Goal: Task Accomplishment & Management: Use online tool/utility

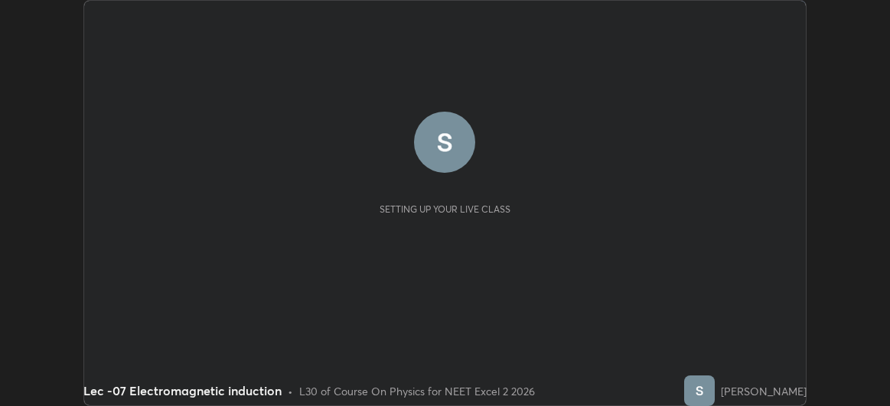
scroll to position [406, 890]
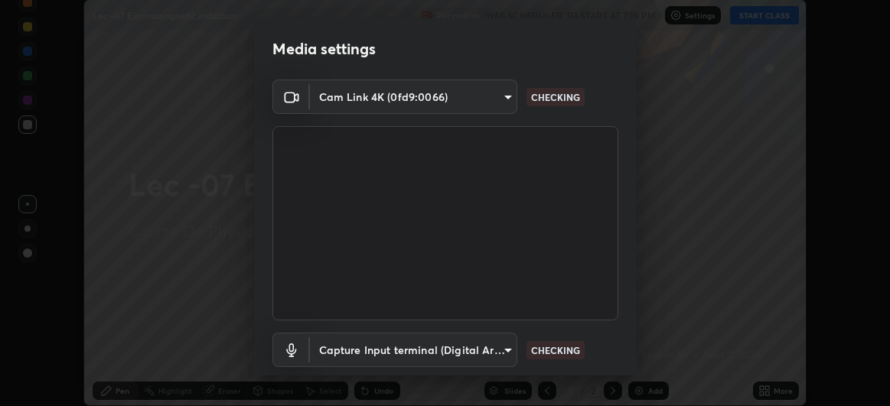
type input "df463704efc8c3d6d82446285d3d8ad2bc58552bb9147a11c789301828a3090f"
type input "ece8f8853de555797037c7b4c2fce5a63926e0fd70ab2893a4a5e1b323af3a7d"
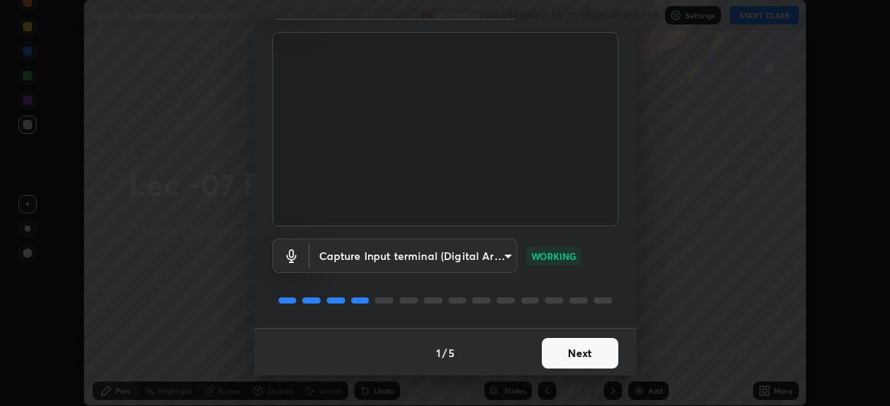
click at [568, 354] on button "Next" at bounding box center [580, 353] width 77 height 31
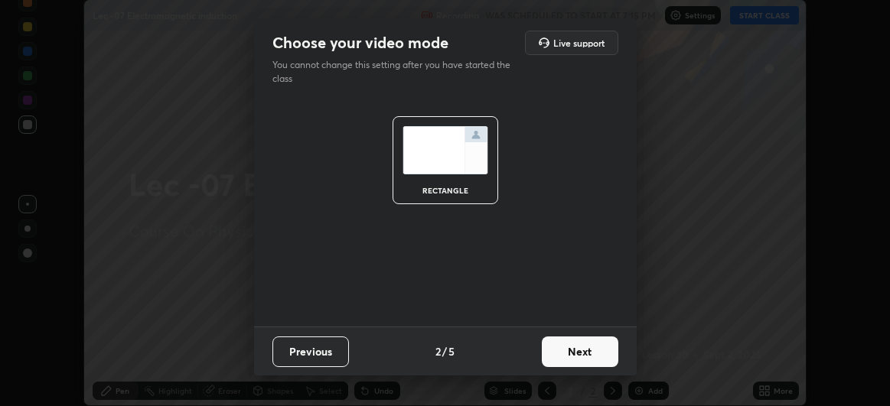
click at [563, 358] on button "Next" at bounding box center [580, 352] width 77 height 31
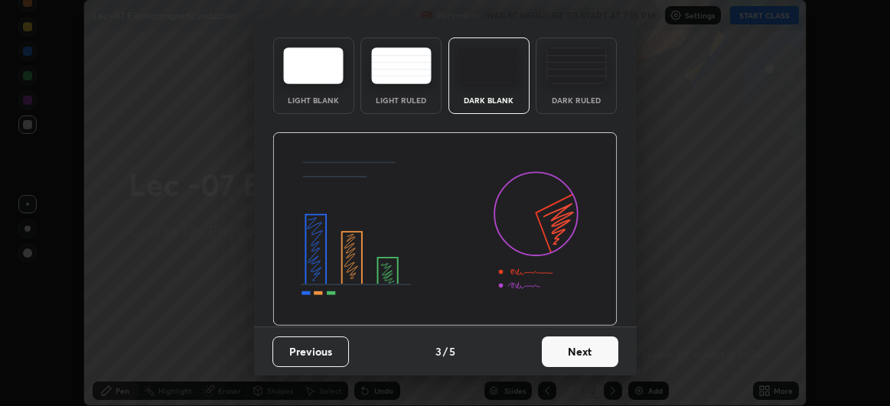
click at [566, 327] on img at bounding box center [445, 229] width 345 height 194
click at [560, 327] on img at bounding box center [445, 229] width 345 height 194
click at [561, 327] on img at bounding box center [445, 229] width 345 height 194
click at [569, 327] on img at bounding box center [445, 229] width 345 height 194
click at [564, 327] on img at bounding box center [445, 229] width 345 height 194
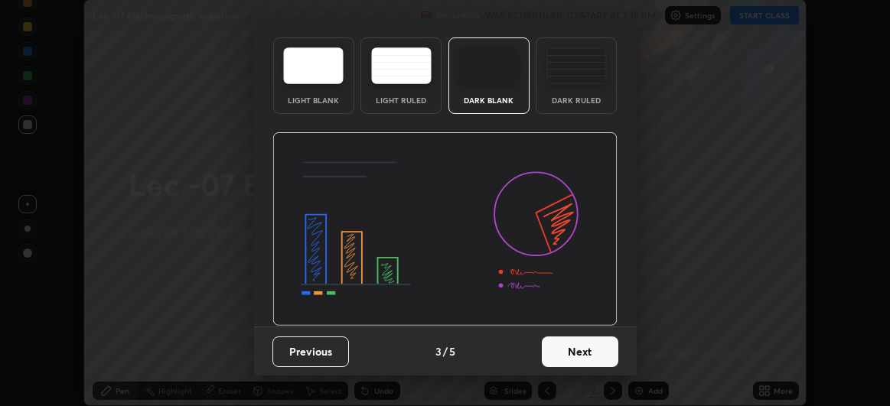
click at [563, 327] on img at bounding box center [445, 229] width 345 height 194
click at [565, 327] on img at bounding box center [445, 229] width 345 height 194
click at [573, 327] on img at bounding box center [445, 229] width 345 height 194
click at [566, 327] on img at bounding box center [445, 229] width 345 height 194
click at [570, 327] on img at bounding box center [445, 229] width 345 height 194
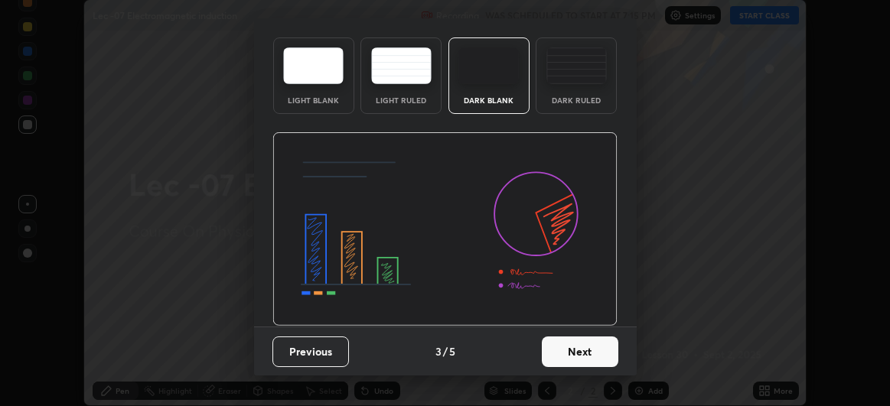
click at [566, 327] on img at bounding box center [445, 229] width 345 height 194
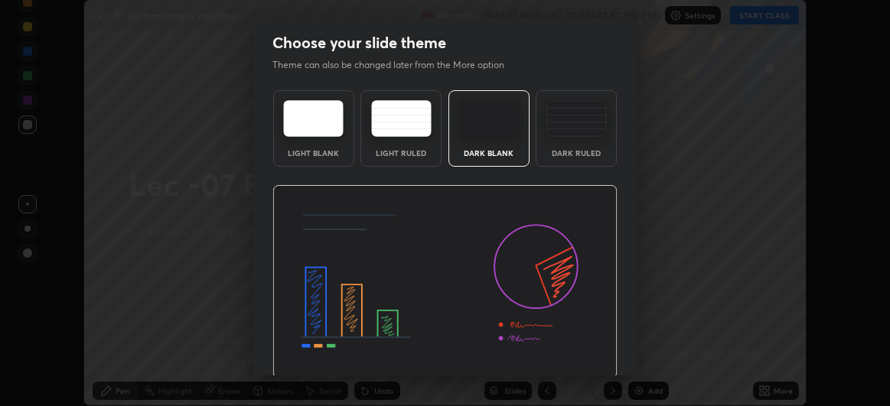
click at [574, 353] on img at bounding box center [445, 282] width 345 height 194
click at [573, 352] on img at bounding box center [445, 282] width 345 height 194
click at [572, 351] on img at bounding box center [445, 282] width 345 height 194
click at [573, 351] on img at bounding box center [445, 282] width 345 height 194
click at [573, 353] on img at bounding box center [445, 282] width 345 height 194
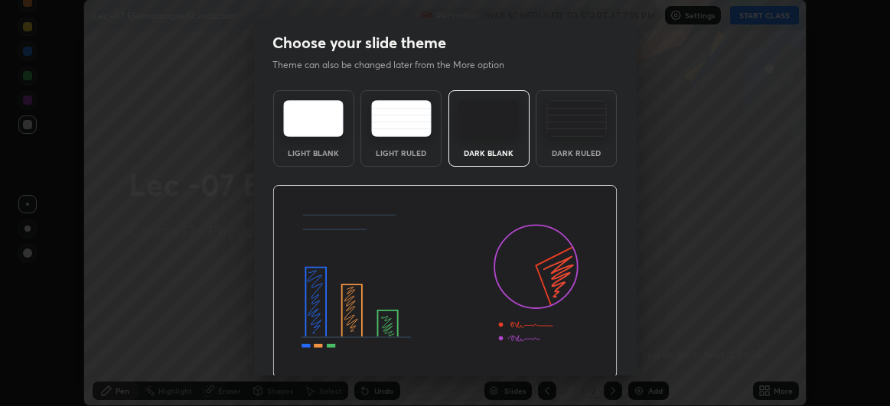
scroll to position [51, 0]
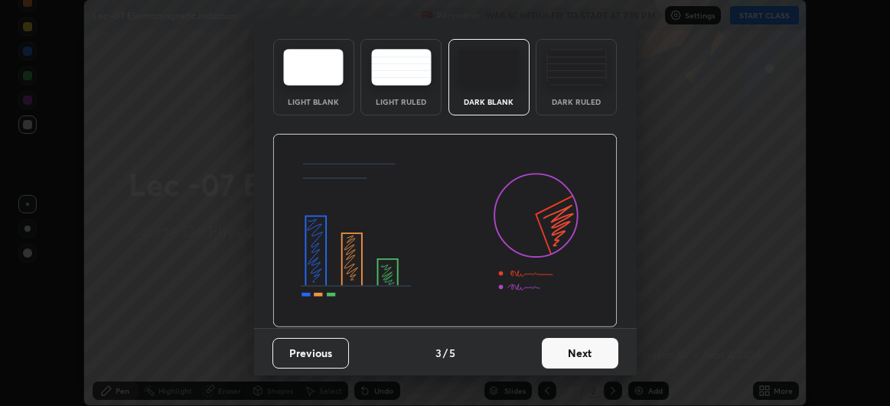
click at [570, 359] on button "Next" at bounding box center [580, 353] width 77 height 31
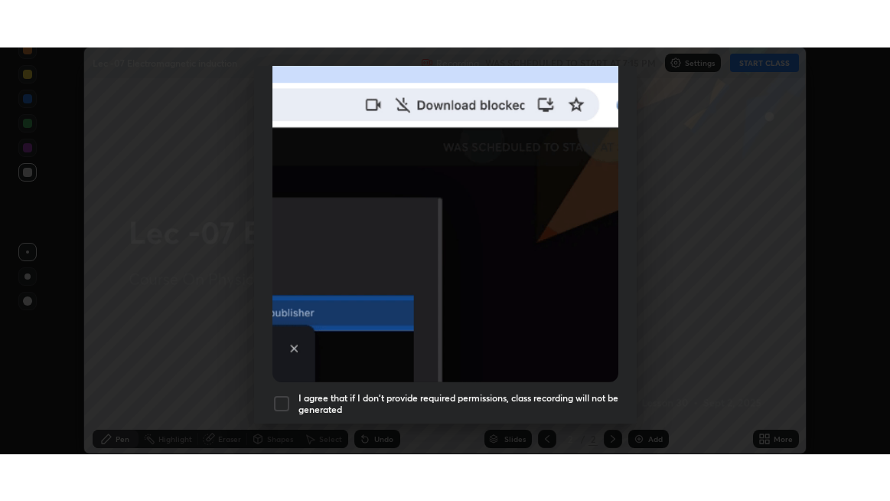
scroll to position [407, 0]
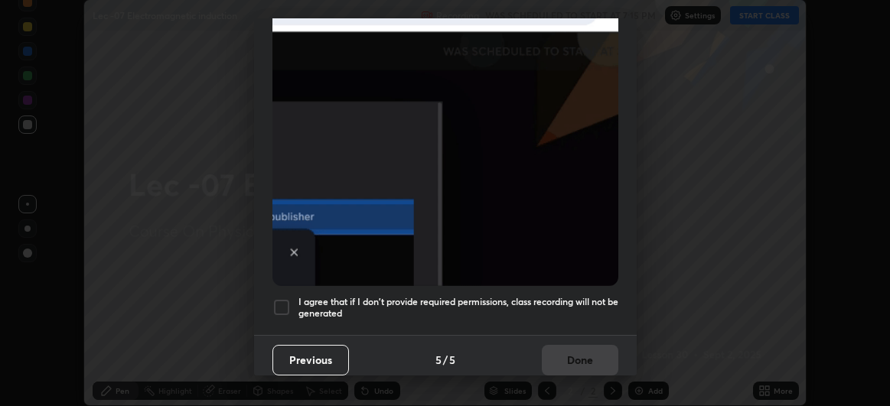
click at [283, 304] on div at bounding box center [282, 308] width 18 height 18
click at [566, 354] on button "Done" at bounding box center [580, 360] width 77 height 31
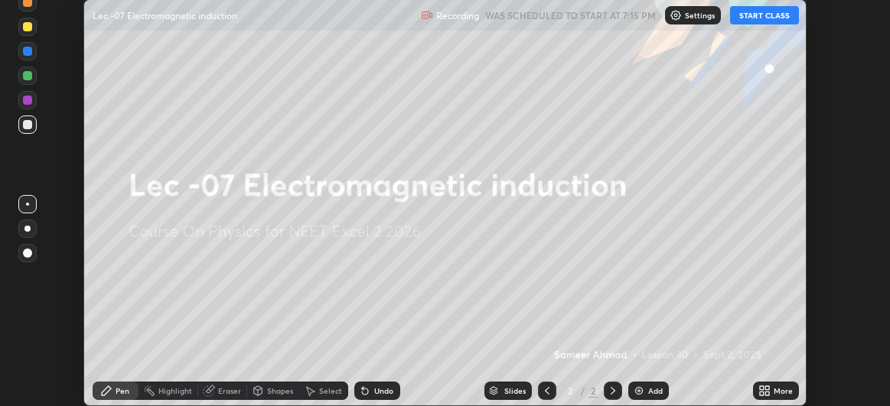
click at [765, 10] on button "START CLASS" at bounding box center [764, 15] width 69 height 18
click at [775, 385] on div "More" at bounding box center [776, 391] width 46 height 18
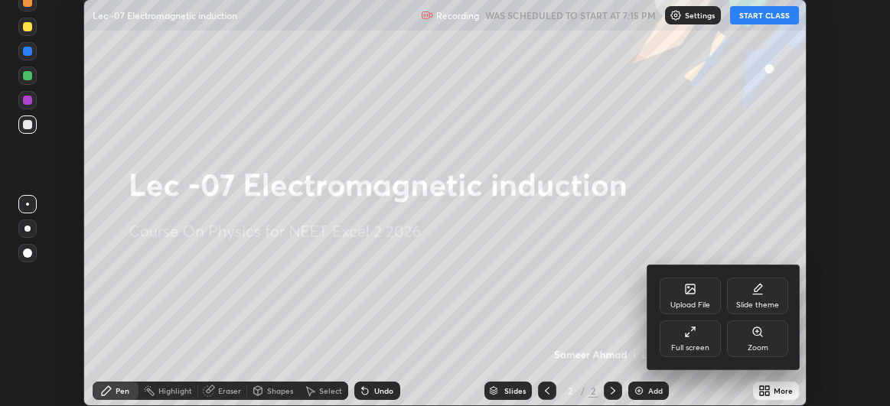
click at [698, 342] on div "Full screen" at bounding box center [690, 339] width 61 height 37
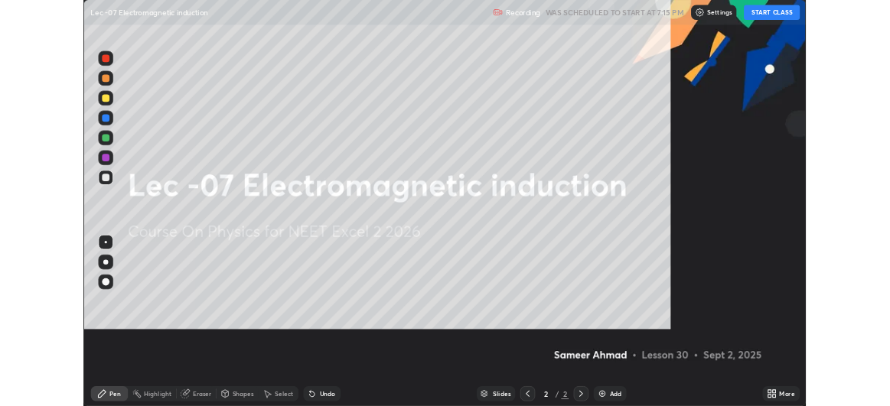
scroll to position [501, 890]
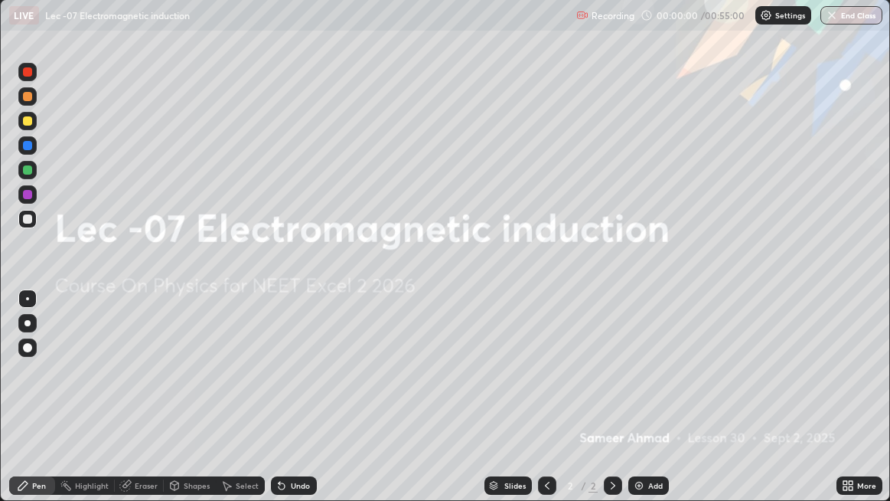
click at [646, 406] on div "Add" at bounding box center [649, 485] width 41 height 18
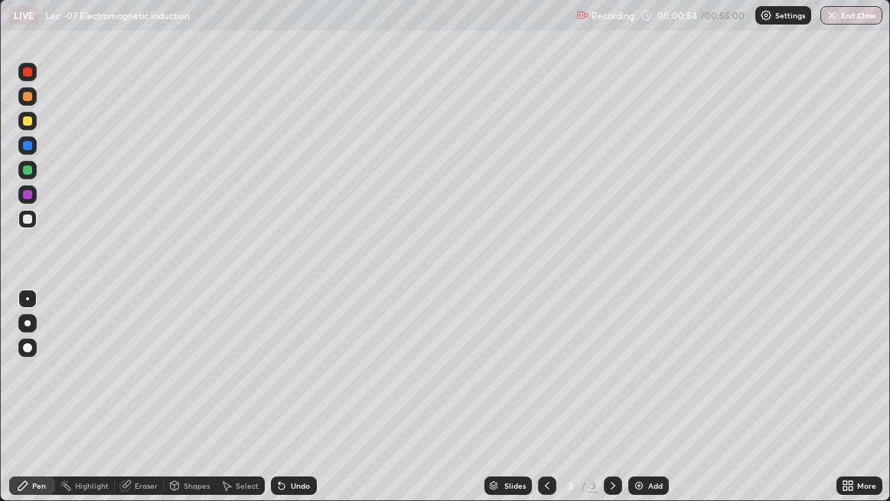
click at [619, 406] on div at bounding box center [613, 485] width 18 height 18
click at [612, 406] on icon at bounding box center [613, 485] width 12 height 12
click at [614, 406] on icon at bounding box center [613, 485] width 12 height 12
click at [613, 406] on icon at bounding box center [613, 485] width 12 height 12
click at [648, 406] on div "Add" at bounding box center [655, 486] width 15 height 8
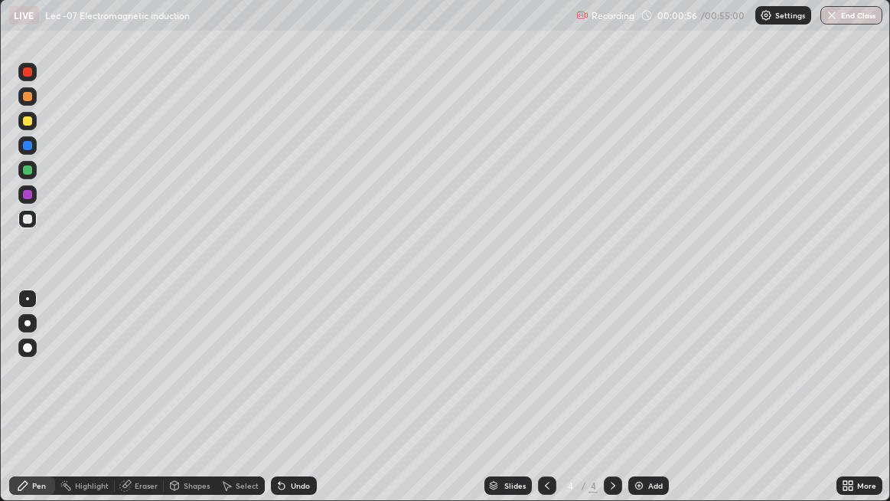
click at [649, 406] on div "Add" at bounding box center [655, 486] width 15 height 8
click at [546, 406] on icon at bounding box center [547, 485] width 12 height 12
click at [550, 406] on icon at bounding box center [547, 485] width 12 height 12
click at [547, 406] on icon at bounding box center [547, 485] width 12 height 12
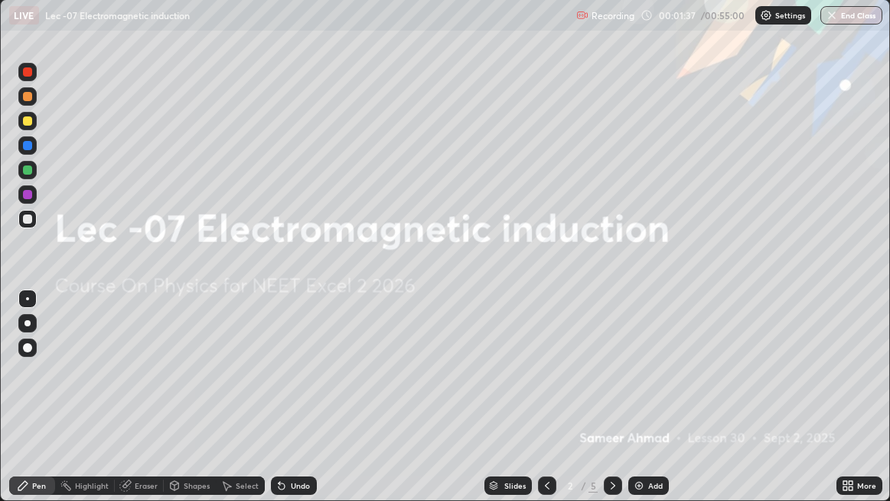
click at [650, 406] on div "Add" at bounding box center [655, 486] width 15 height 8
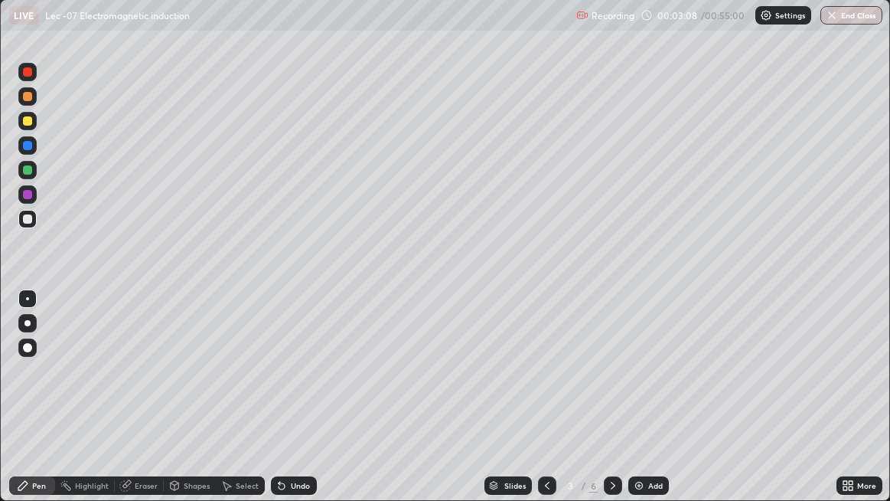
click at [607, 406] on icon at bounding box center [613, 485] width 12 height 12
click at [247, 406] on div "Select" at bounding box center [247, 486] width 23 height 8
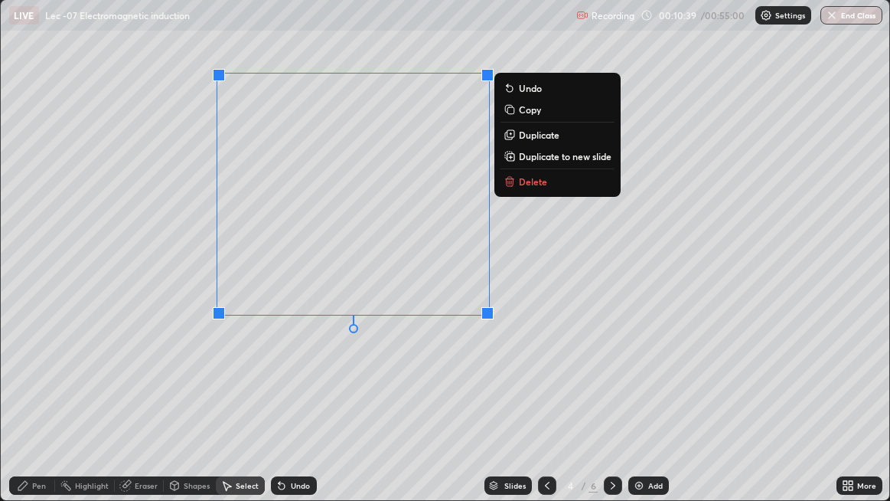
click at [533, 156] on p "Duplicate to new slide" at bounding box center [565, 156] width 93 height 12
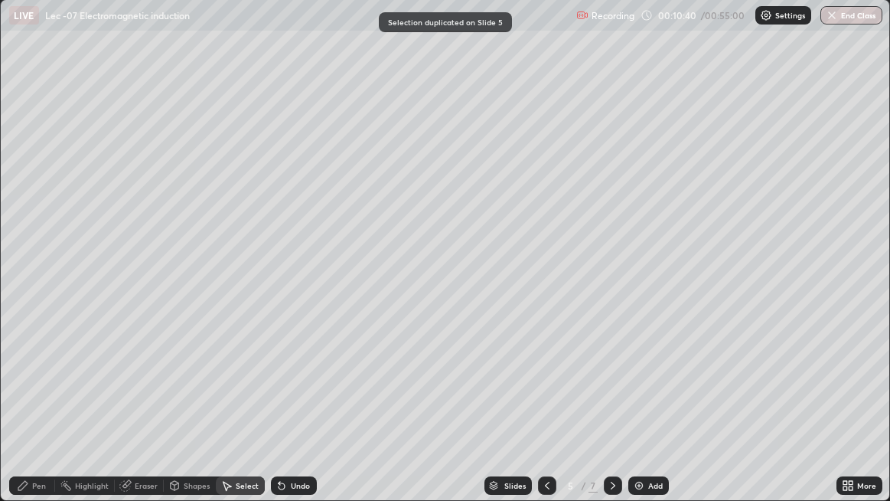
click at [39, 406] on div "Pen" at bounding box center [39, 486] width 14 height 8
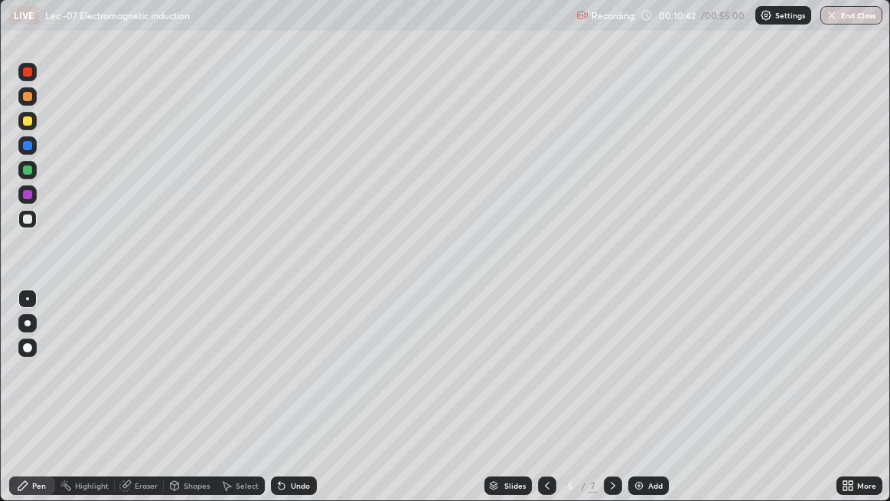
click at [28, 171] on div at bounding box center [27, 169] width 9 height 9
click at [612, 406] on icon at bounding box center [613, 485] width 12 height 12
click at [619, 406] on div at bounding box center [613, 485] width 18 height 18
click at [142, 406] on div "Eraser" at bounding box center [146, 486] width 23 height 8
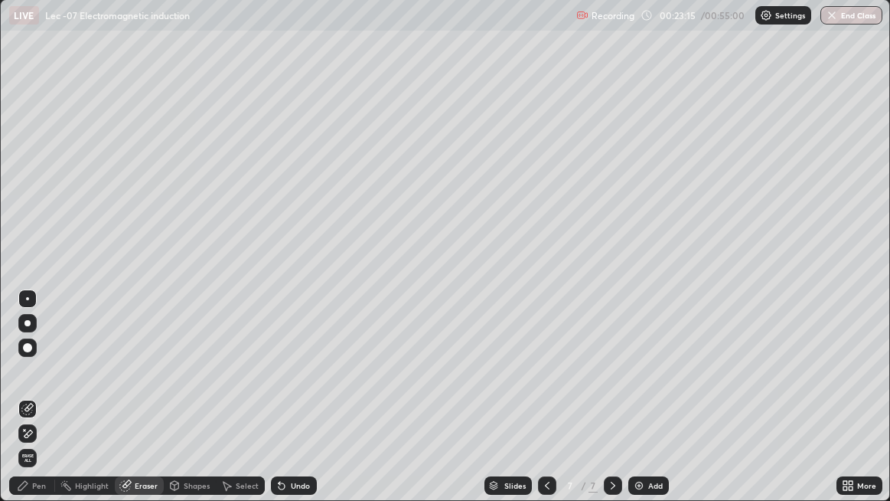
click at [546, 406] on icon at bounding box center [547, 485] width 12 height 12
click at [541, 406] on icon at bounding box center [547, 485] width 12 height 12
click at [37, 406] on div "Pen" at bounding box center [32, 485] width 46 height 18
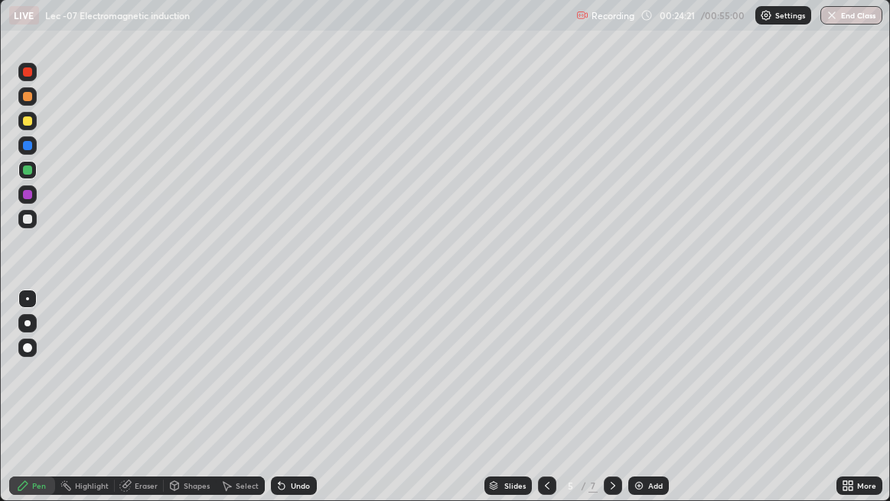
click at [292, 406] on div "Undo" at bounding box center [300, 486] width 19 height 8
click at [295, 406] on div "Undo" at bounding box center [300, 486] width 19 height 8
click at [292, 406] on div "Undo" at bounding box center [300, 486] width 19 height 8
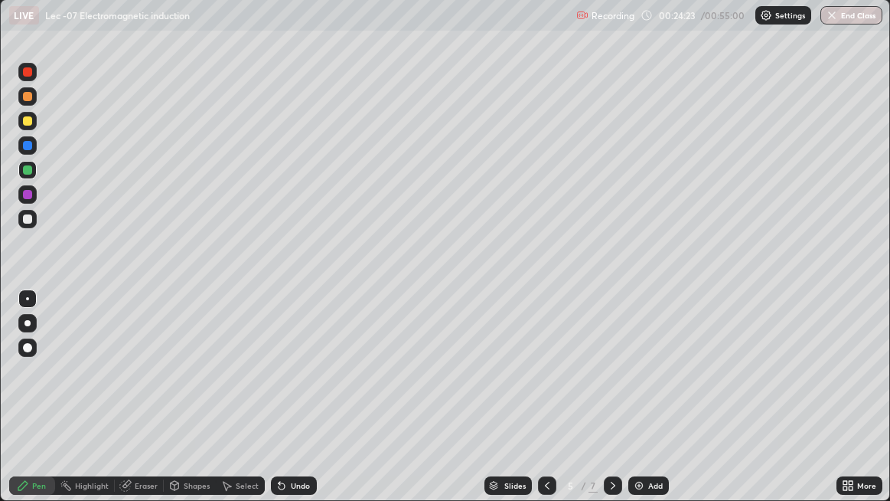
click at [612, 406] on icon at bounding box center [613, 486] width 5 height 8
click at [612, 406] on icon at bounding box center [613, 485] width 12 height 12
click at [232, 406] on div "Select" at bounding box center [240, 485] width 49 height 18
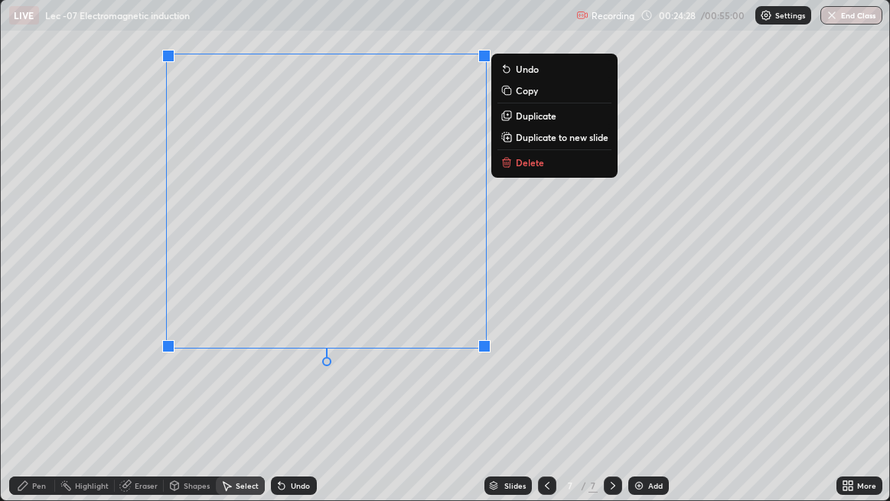
click at [534, 135] on p "Duplicate to new slide" at bounding box center [562, 137] width 93 height 12
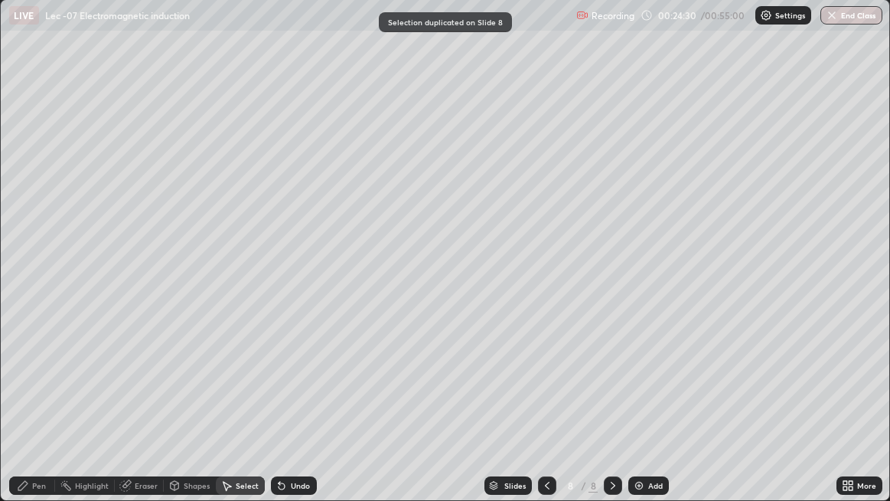
click at [29, 406] on div "Pen" at bounding box center [32, 485] width 46 height 18
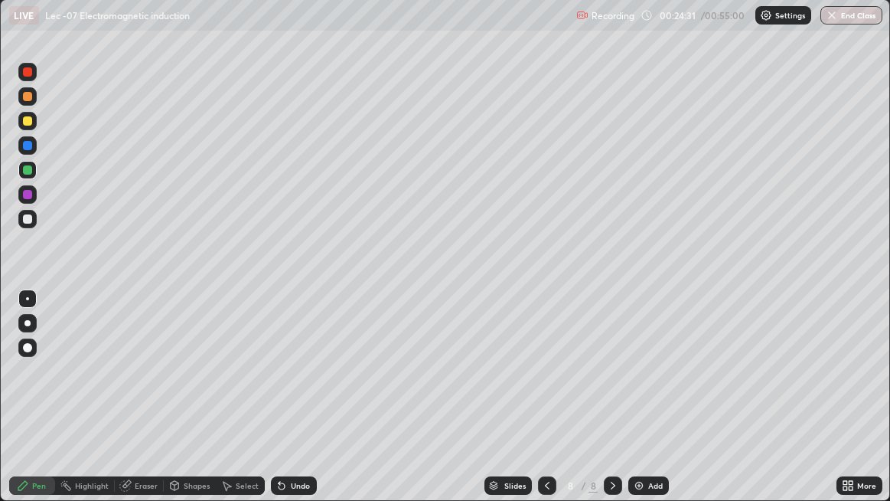
click at [140, 406] on div "Eraser" at bounding box center [146, 486] width 23 height 8
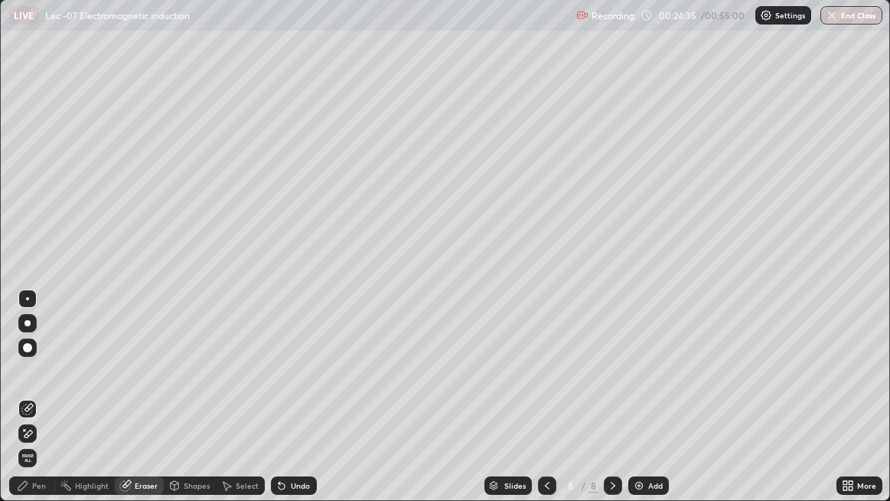
click at [31, 406] on div "Pen" at bounding box center [32, 485] width 46 height 18
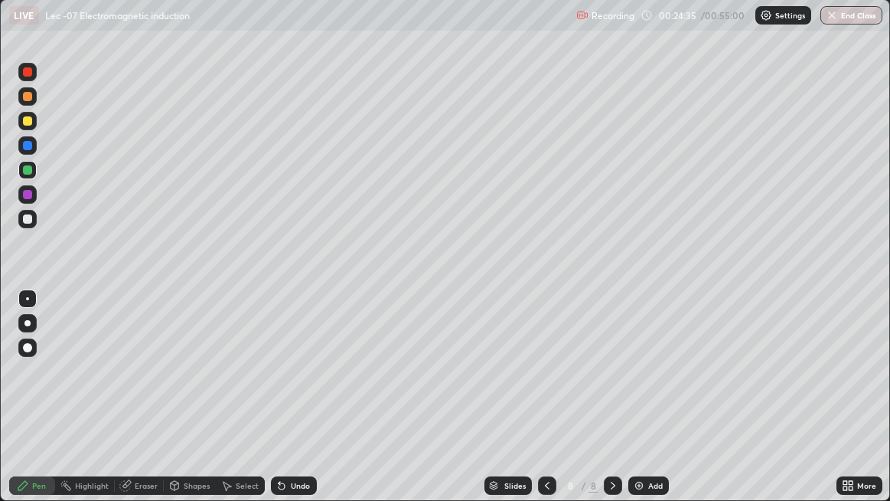
click at [30, 171] on div at bounding box center [27, 169] width 9 height 9
click at [648, 406] on div "Add" at bounding box center [655, 486] width 15 height 8
click at [295, 406] on div "Undo" at bounding box center [300, 486] width 19 height 8
click at [294, 406] on div "Undo" at bounding box center [294, 485] width 46 height 18
click at [292, 406] on div "Undo" at bounding box center [294, 485] width 46 height 18
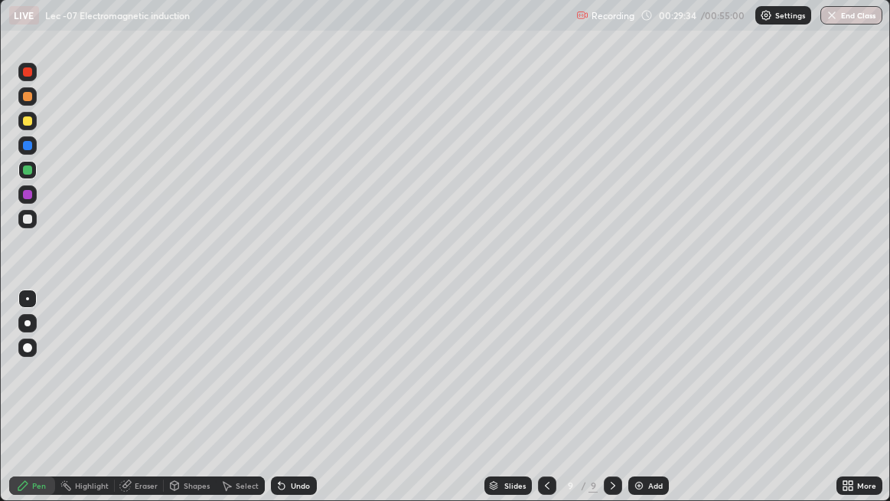
click at [30, 74] on div at bounding box center [27, 71] width 9 height 9
click at [142, 406] on div "Eraser" at bounding box center [139, 485] width 49 height 18
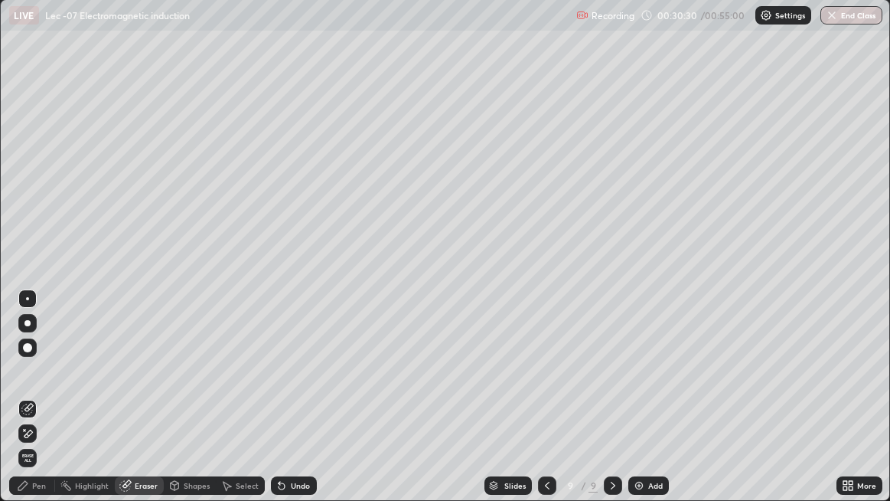
click at [36, 406] on div "Pen" at bounding box center [39, 486] width 14 height 8
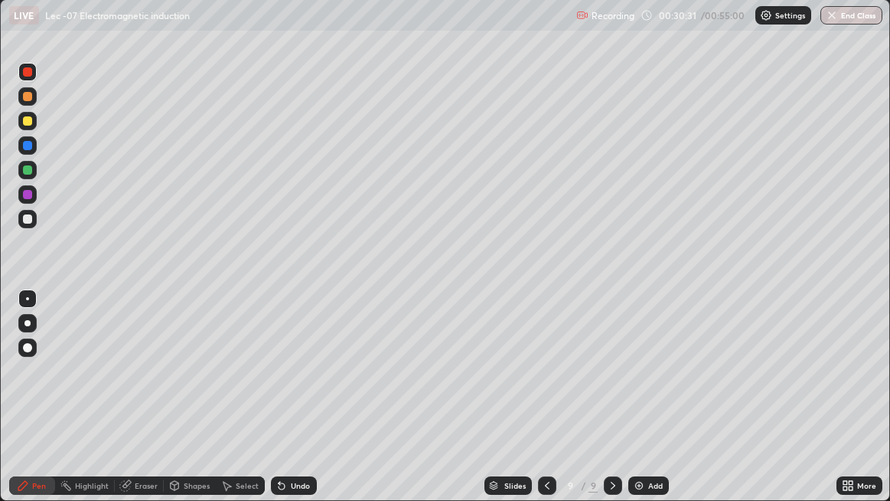
click at [27, 217] on div at bounding box center [27, 218] width 9 height 9
click at [295, 406] on div "Undo" at bounding box center [300, 486] width 19 height 8
click at [291, 406] on div "Undo" at bounding box center [300, 486] width 19 height 8
click at [646, 406] on div "Add" at bounding box center [649, 485] width 41 height 18
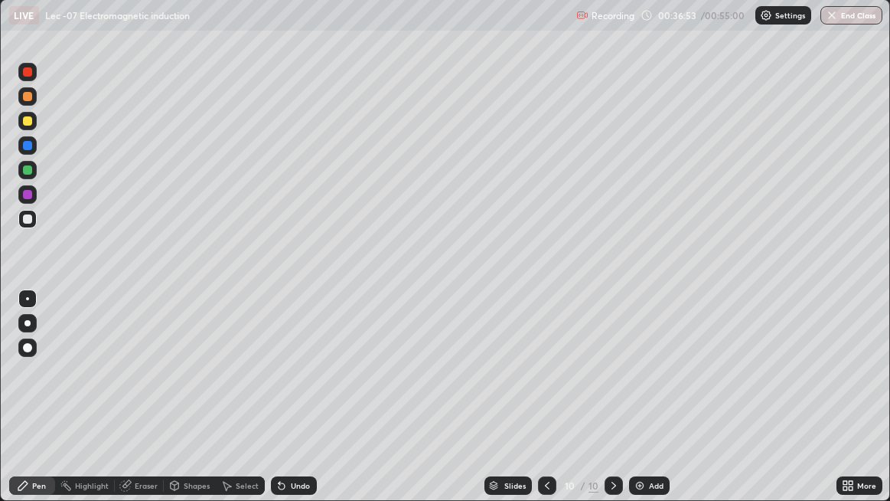
click at [547, 406] on icon at bounding box center [547, 485] width 12 height 12
click at [290, 406] on div "Undo" at bounding box center [294, 485] width 46 height 18
click at [291, 406] on div "Undo" at bounding box center [300, 486] width 19 height 8
click at [289, 406] on div "Undo" at bounding box center [294, 485] width 46 height 18
click at [613, 406] on icon at bounding box center [614, 485] width 12 height 12
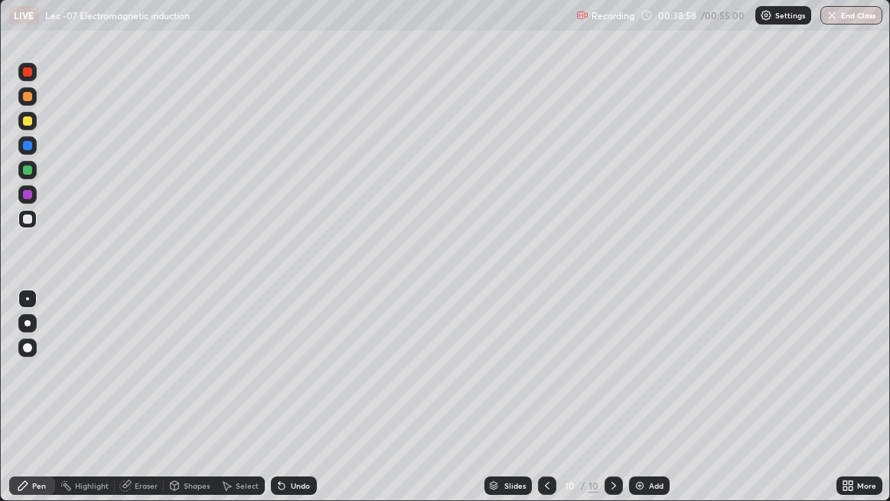
click at [546, 406] on icon at bounding box center [547, 485] width 12 height 12
click at [612, 406] on icon at bounding box center [614, 485] width 12 height 12
click at [645, 406] on div "Add" at bounding box center [649, 485] width 41 height 18
click at [244, 406] on div "Select" at bounding box center [247, 486] width 23 height 8
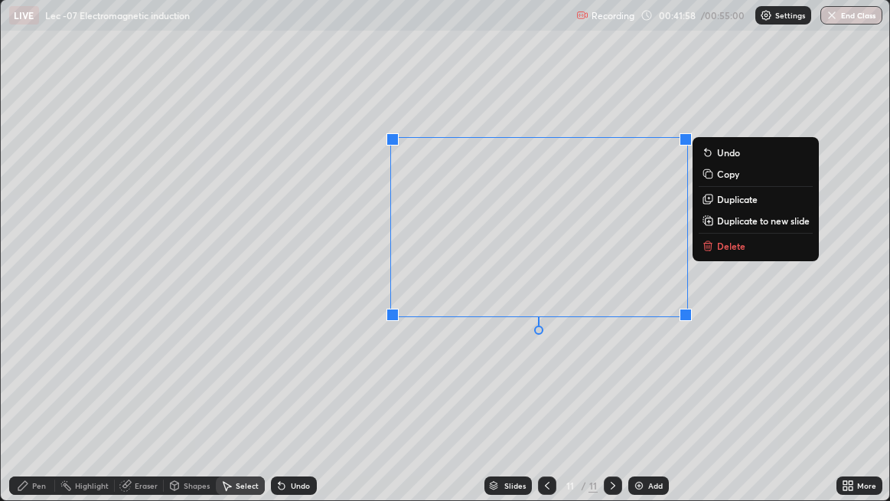
click at [494, 374] on div "0 ° Undo Copy Duplicate Duplicate to new slide Delete" at bounding box center [446, 250] width 890 height 500
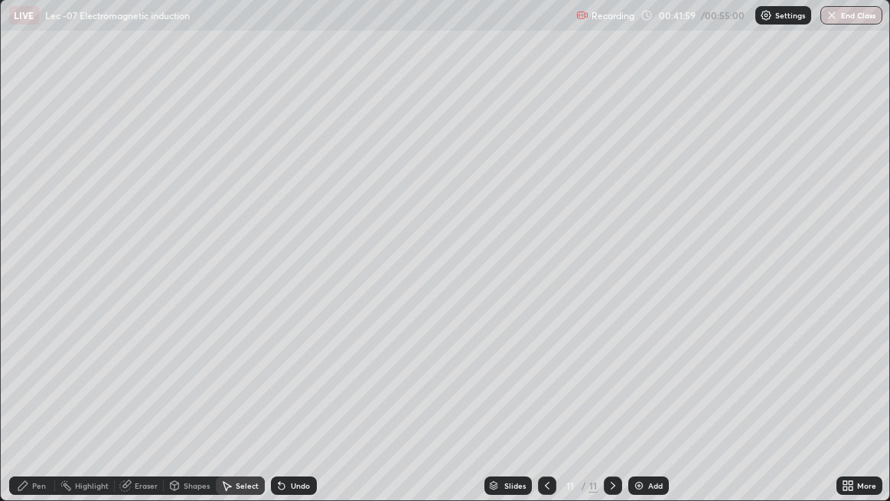
click at [39, 406] on div "Pen" at bounding box center [39, 486] width 14 height 8
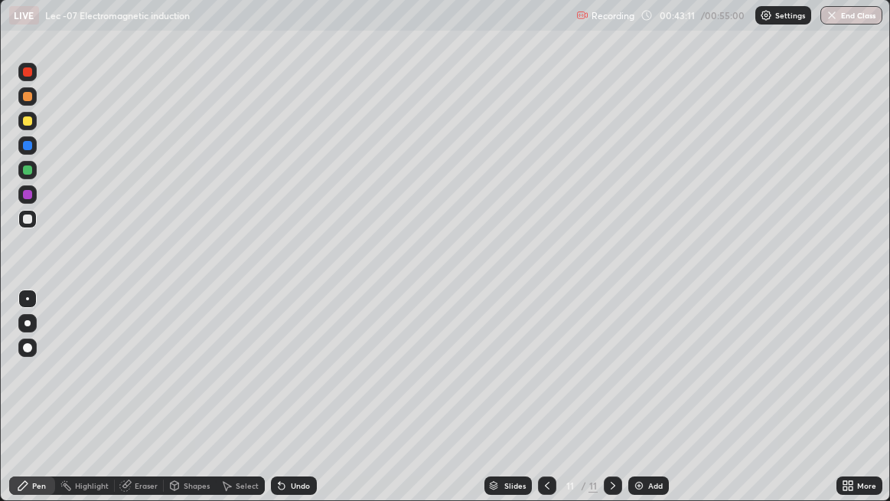
click at [648, 406] on div "Add" at bounding box center [655, 486] width 15 height 8
click at [293, 406] on div "Undo" at bounding box center [300, 486] width 19 height 8
click at [298, 406] on div "Undo" at bounding box center [294, 485] width 46 height 18
click at [607, 406] on icon at bounding box center [613, 485] width 12 height 12
click at [648, 406] on div "Add" at bounding box center [655, 486] width 15 height 8
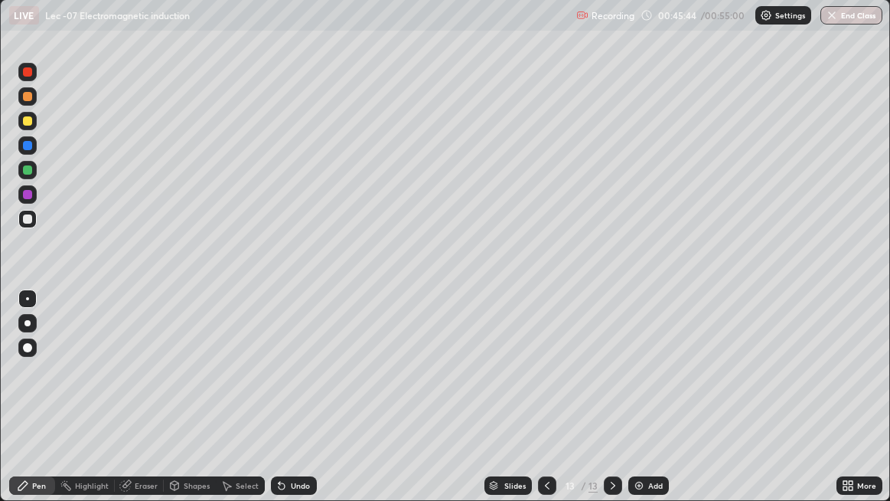
click at [546, 406] on icon at bounding box center [547, 485] width 12 height 12
click at [612, 406] on icon at bounding box center [613, 485] width 12 height 12
click at [291, 406] on div "Undo" at bounding box center [300, 486] width 19 height 8
click at [30, 170] on div at bounding box center [27, 169] width 9 height 9
click at [643, 406] on img at bounding box center [639, 485] width 12 height 12
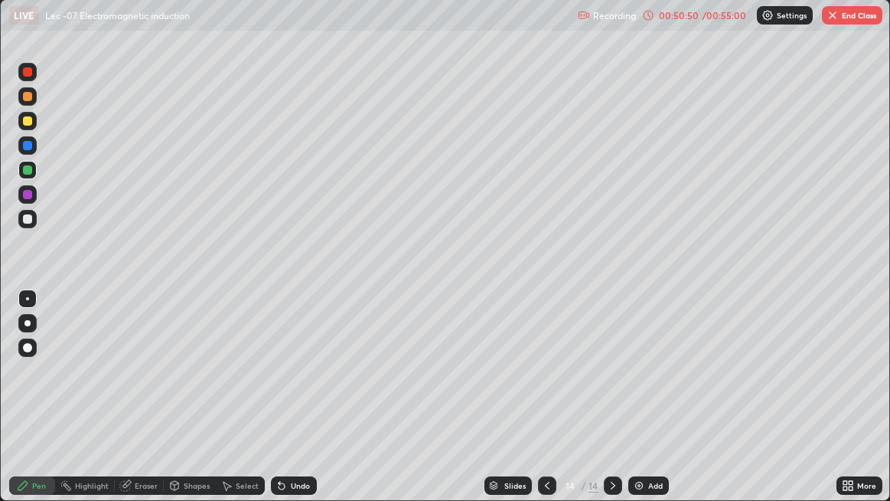
click at [32, 215] on div at bounding box center [27, 219] width 18 height 18
click at [544, 406] on icon at bounding box center [547, 485] width 12 height 12
click at [606, 406] on div at bounding box center [613, 485] width 18 height 18
click at [544, 406] on icon at bounding box center [547, 485] width 12 height 12
click at [140, 406] on div "Eraser" at bounding box center [146, 486] width 23 height 8
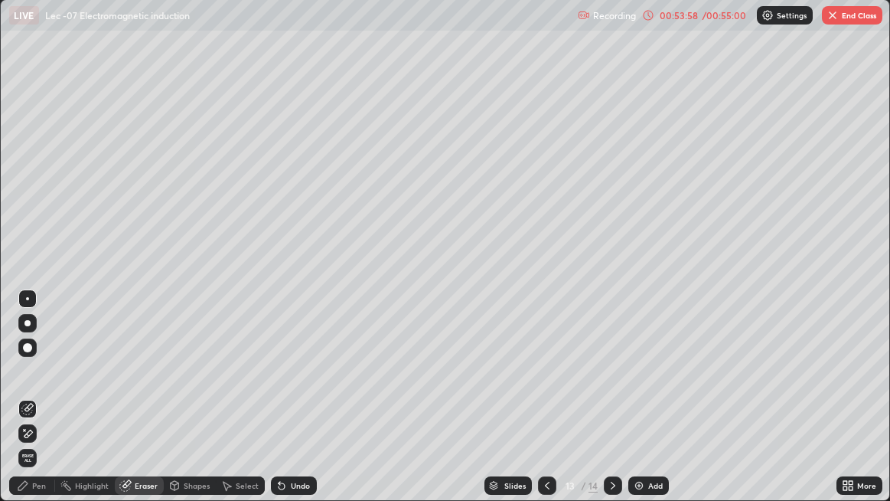
click at [618, 406] on icon at bounding box center [613, 485] width 12 height 12
click at [609, 406] on icon at bounding box center [613, 485] width 12 height 12
click at [652, 406] on div "Add" at bounding box center [655, 486] width 15 height 8
click at [31, 406] on div "Pen" at bounding box center [32, 485] width 46 height 18
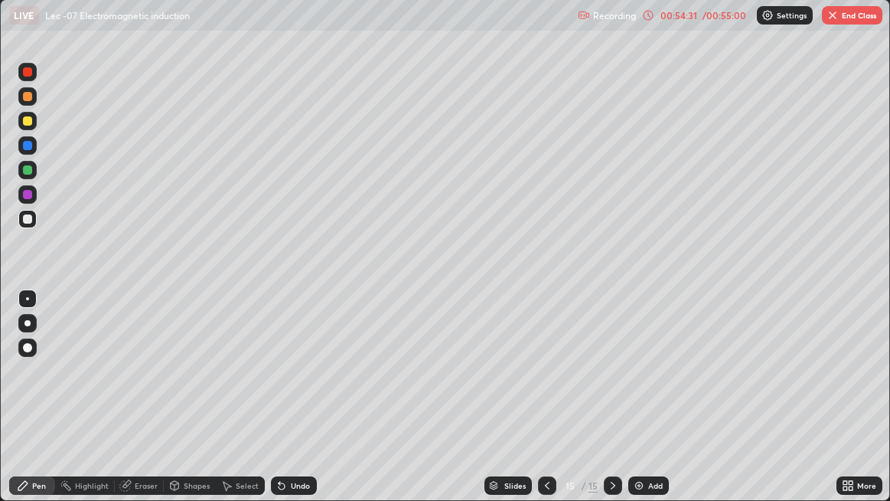
click at [648, 406] on div "Add" at bounding box center [655, 486] width 15 height 8
click at [30, 220] on div at bounding box center [27, 218] width 9 height 9
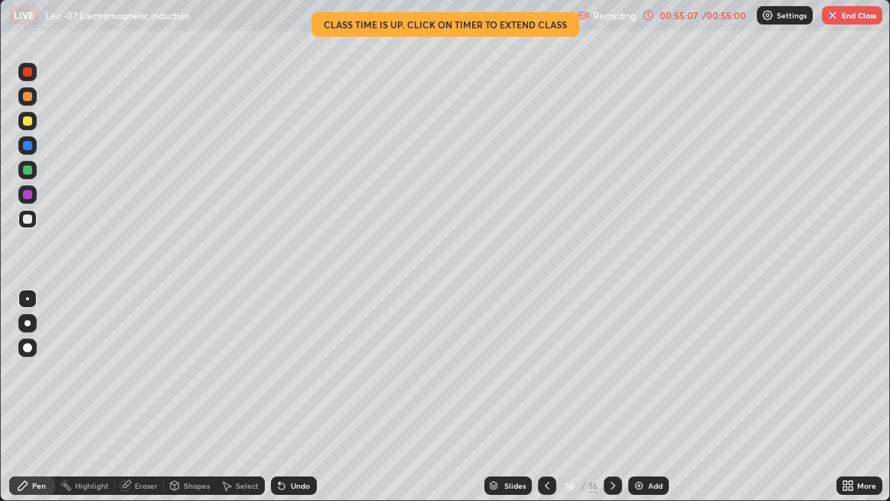
click at [303, 406] on div "Undo" at bounding box center [294, 485] width 46 height 18
click at [248, 406] on div "Select" at bounding box center [247, 486] width 23 height 8
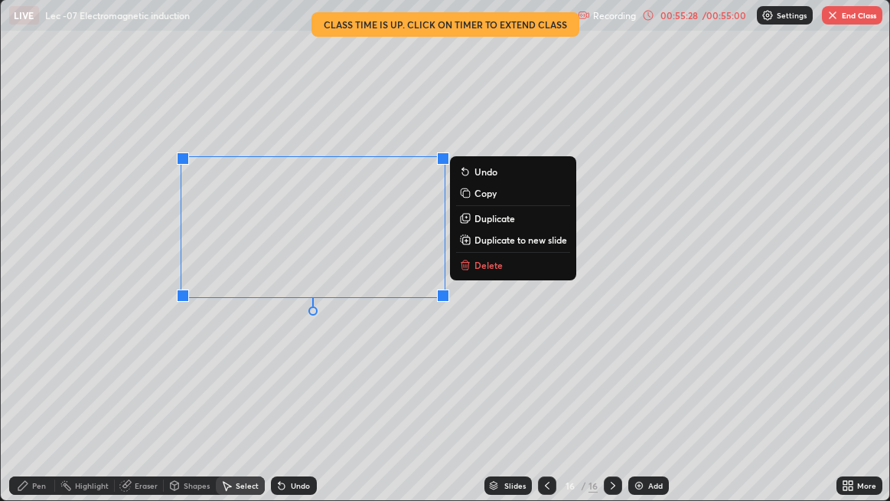
click at [31, 406] on div "Pen" at bounding box center [32, 485] width 46 height 18
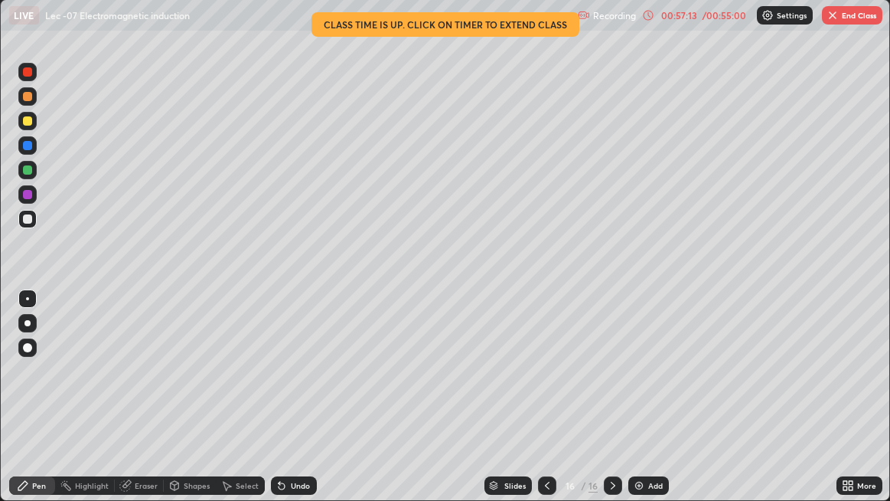
click at [843, 15] on button "End Class" at bounding box center [852, 15] width 60 height 18
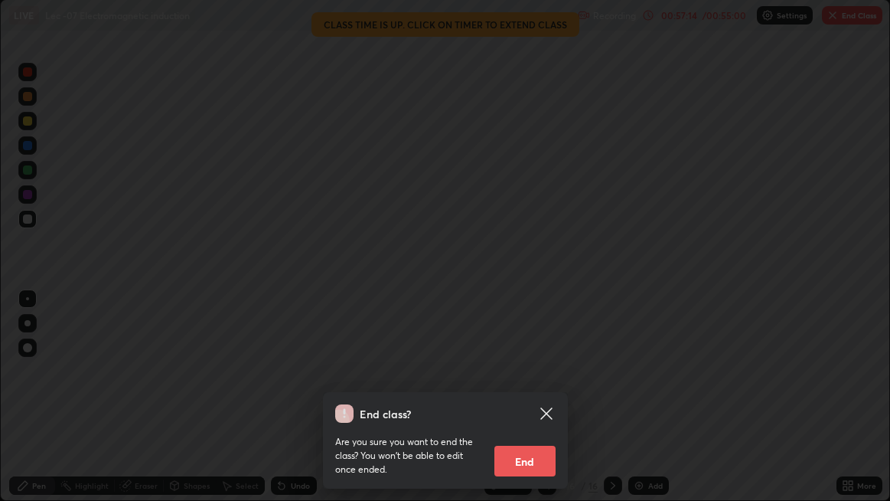
click at [531, 406] on button "End" at bounding box center [525, 461] width 61 height 31
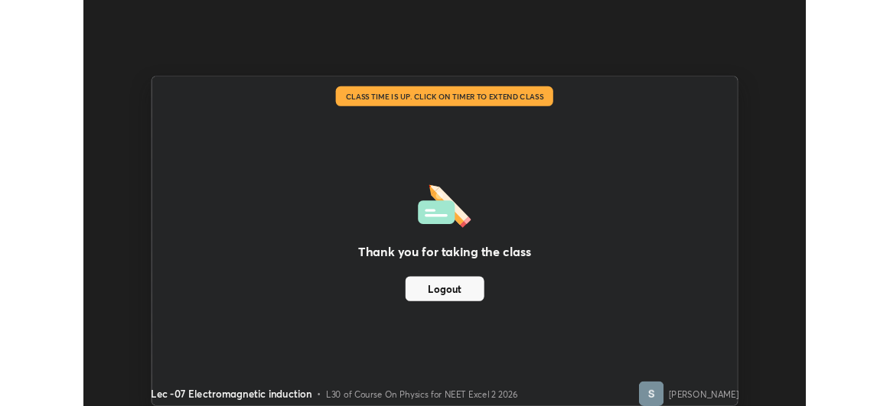
scroll to position [76146, 75662]
